Goal: Check status: Check status

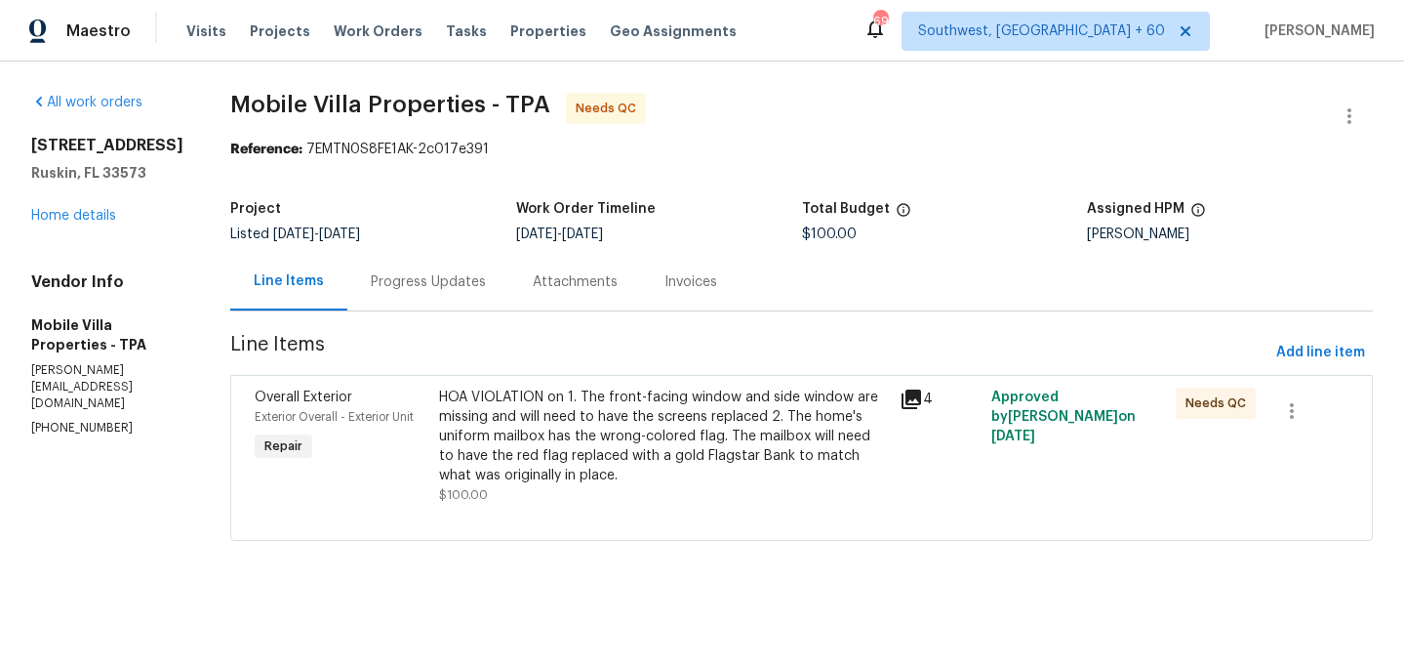
click at [545, 447] on div "HOA VIOLATION on 1. The front-facing window and side window are missing and wil…" at bounding box center [663, 436] width 449 height 98
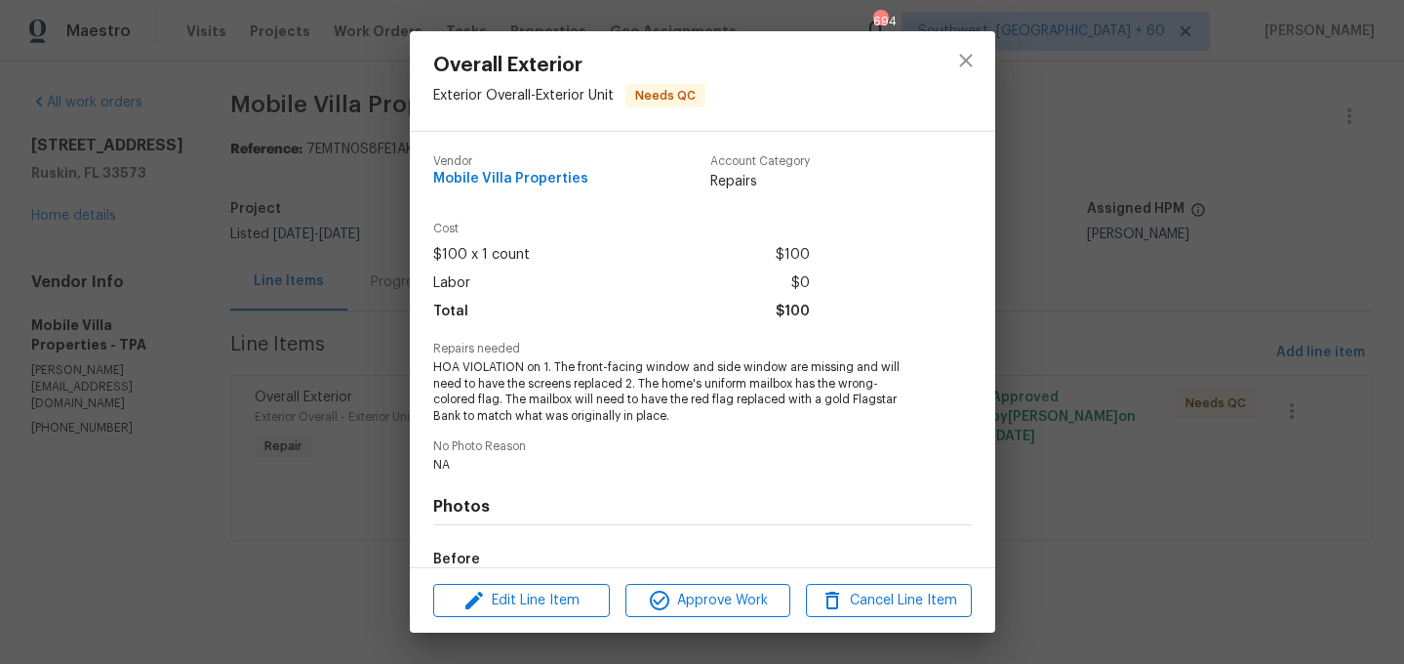
scroll to position [235, 0]
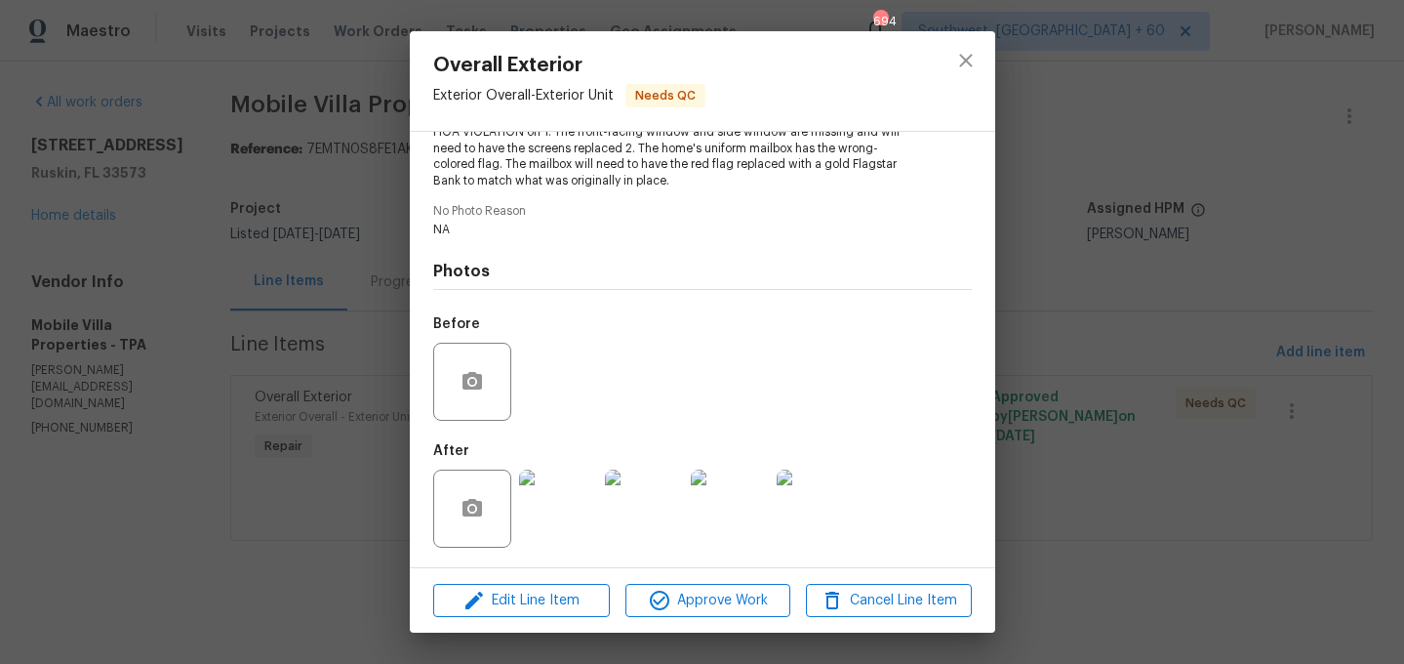
click at [550, 510] on img at bounding box center [558, 508] width 78 height 78
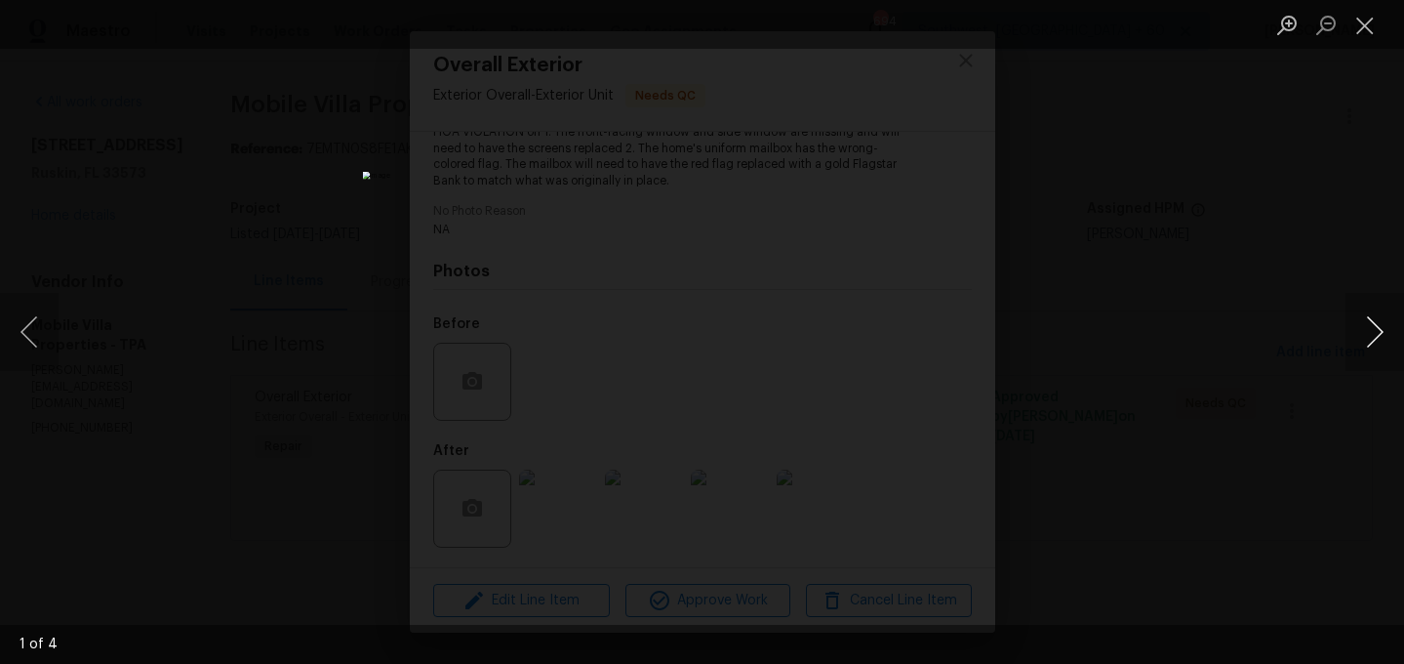
click at [1383, 330] on button "Next image" at bounding box center [1375, 332] width 59 height 78
click at [1369, 349] on button "Next image" at bounding box center [1375, 332] width 59 height 78
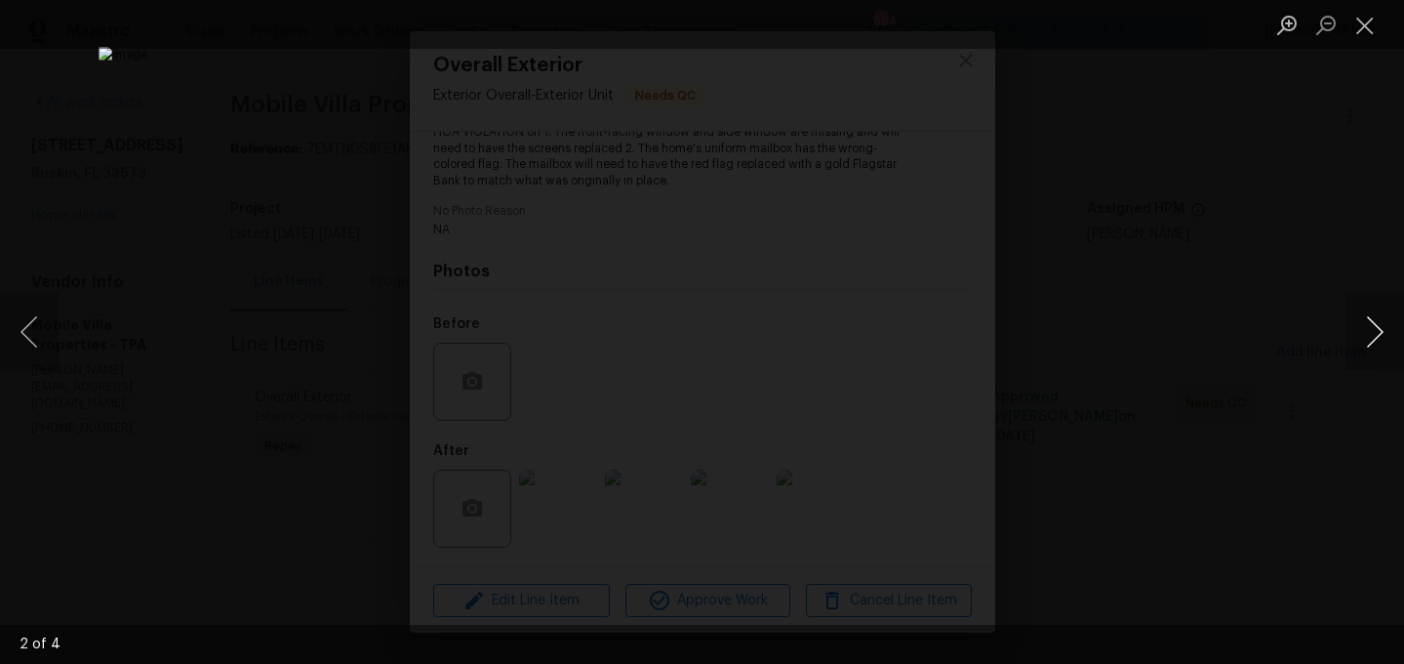
click at [1363, 325] on button "Next image" at bounding box center [1375, 332] width 59 height 78
click at [1368, 337] on button "Next image" at bounding box center [1375, 332] width 59 height 78
click at [1356, 29] on button "Close lightbox" at bounding box center [1365, 25] width 39 height 34
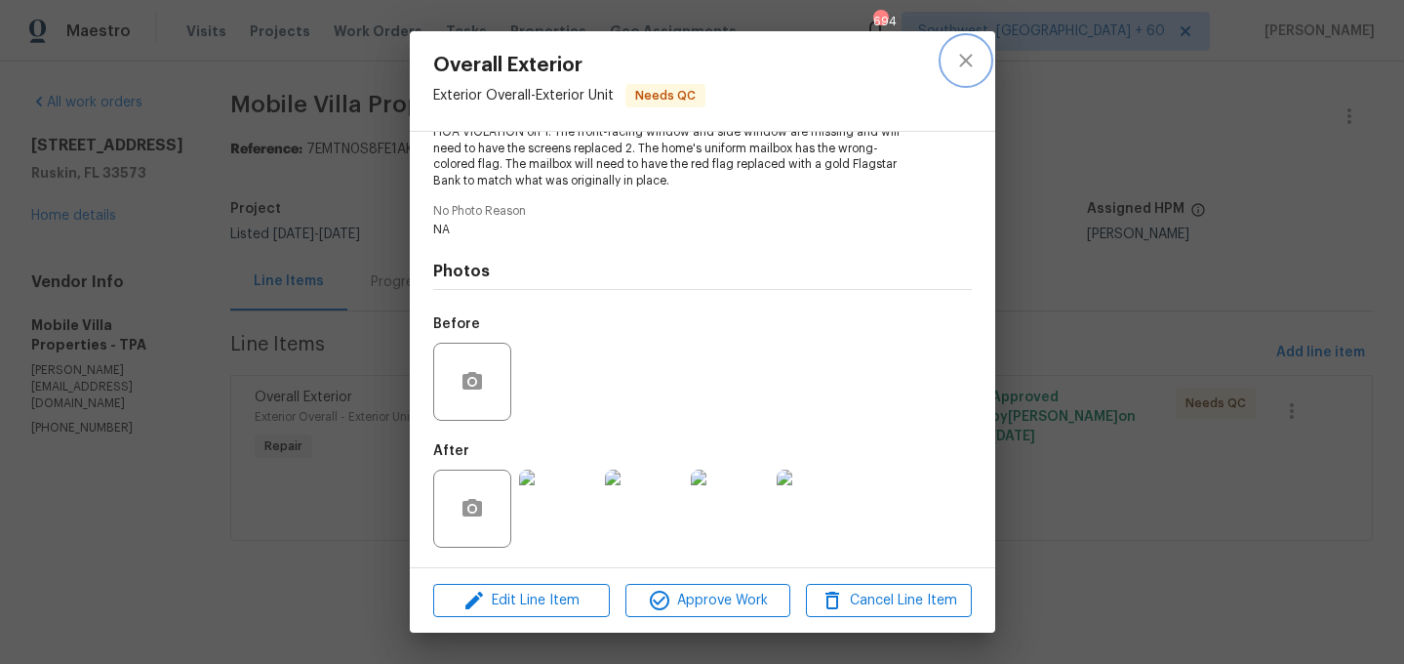
click at [957, 64] on icon "close" at bounding box center [965, 60] width 23 height 23
